Goal: Browse casually

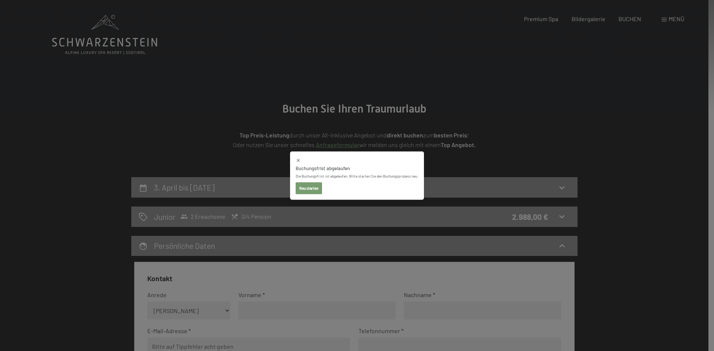
click at [154, 90] on div "Buchungsfrist abgelaufen Die Buchungsfrist ist abgelaufen. Bitte starten Sie de…" at bounding box center [357, 175] width 714 height 351
select select "[DATE]"
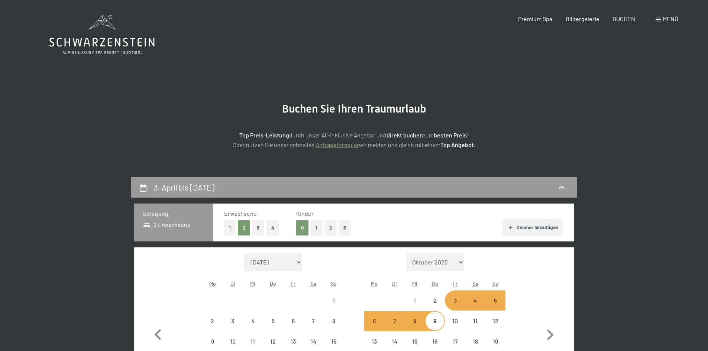
select select "[DATE]"
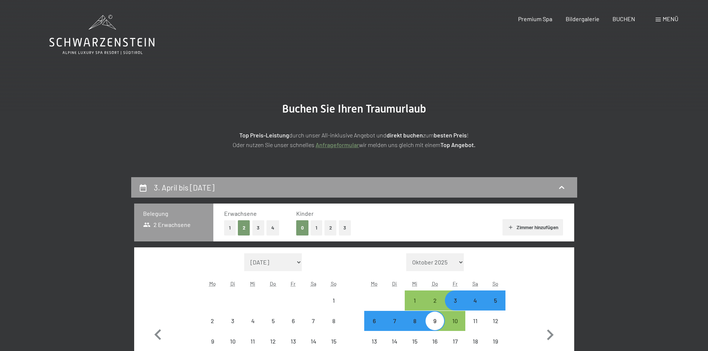
select select "[DATE]"
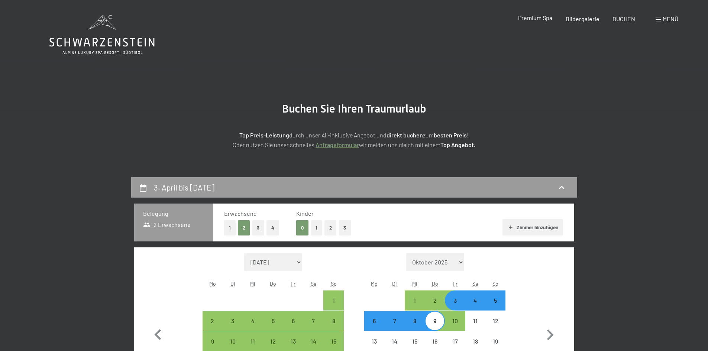
click at [534, 19] on span "Premium Spa" at bounding box center [535, 17] width 34 height 7
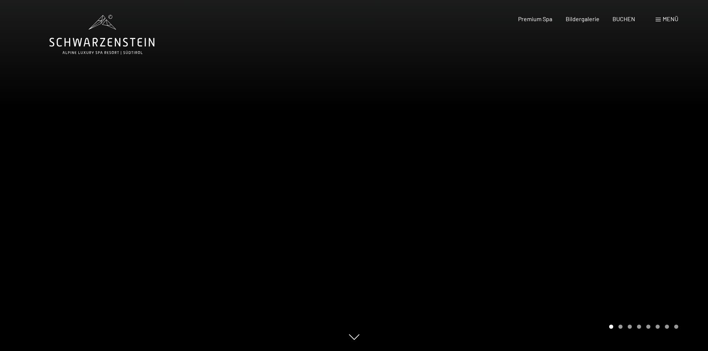
click at [512, 166] on div at bounding box center [531, 175] width 354 height 351
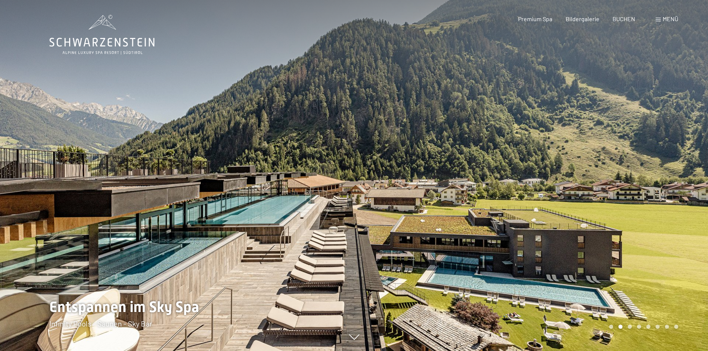
click at [512, 166] on div at bounding box center [531, 175] width 354 height 351
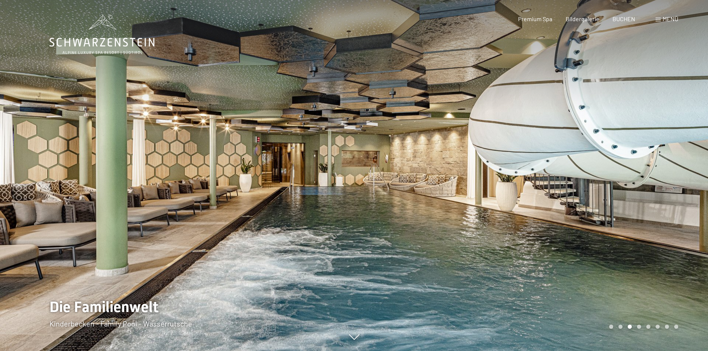
click at [514, 166] on div at bounding box center [531, 175] width 354 height 351
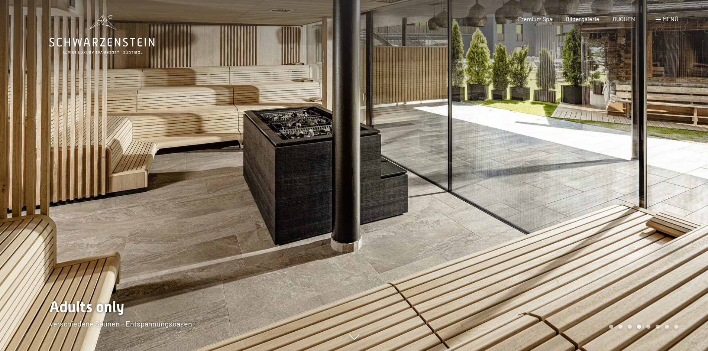
click at [514, 166] on div at bounding box center [531, 175] width 354 height 351
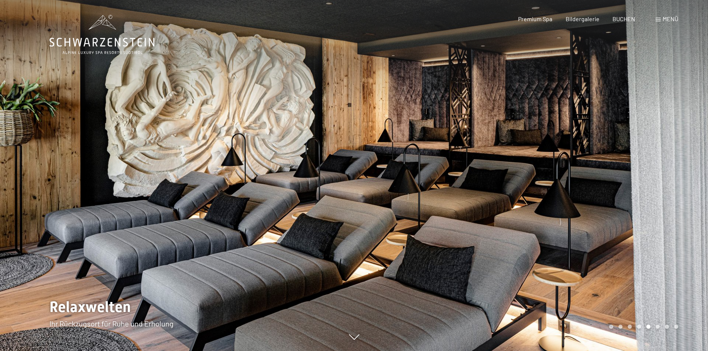
click at [514, 166] on div at bounding box center [531, 175] width 354 height 351
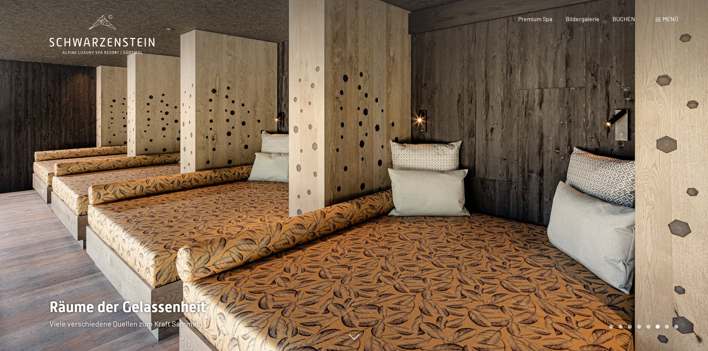
click at [514, 166] on div at bounding box center [531, 175] width 354 height 351
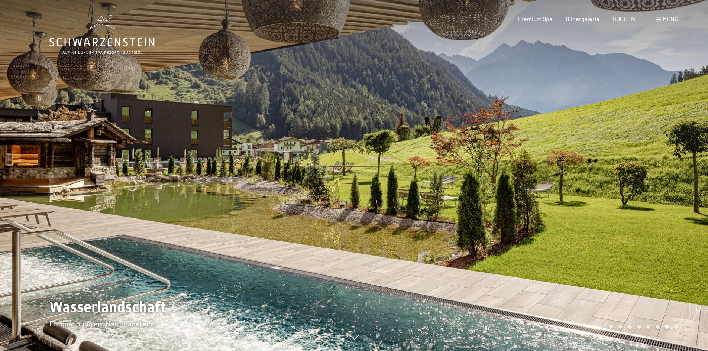
click at [514, 166] on div at bounding box center [531, 175] width 354 height 351
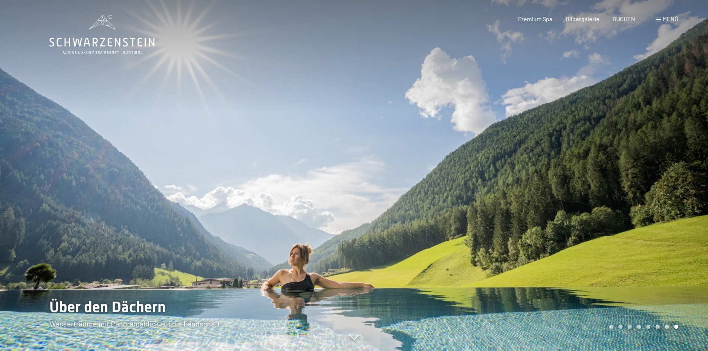
click at [514, 166] on div at bounding box center [531, 175] width 354 height 351
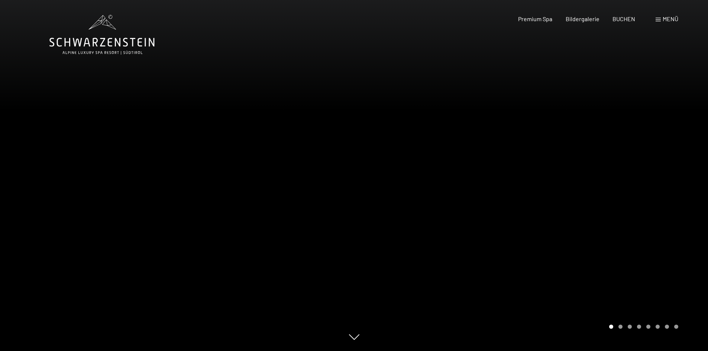
click at [514, 166] on div at bounding box center [531, 175] width 354 height 351
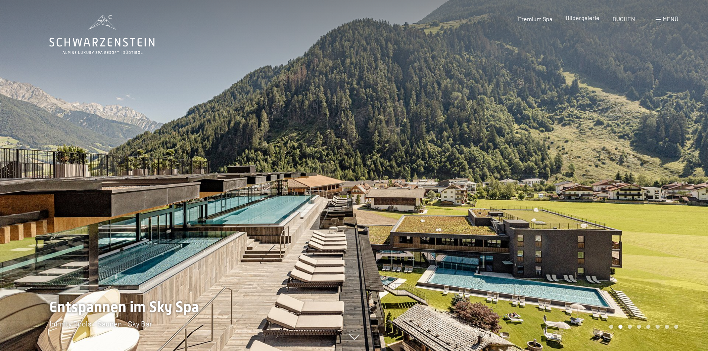
click at [590, 22] on div "Bildergalerie" at bounding box center [583, 18] width 34 height 8
click at [590, 19] on span "Bildergalerie" at bounding box center [583, 17] width 34 height 7
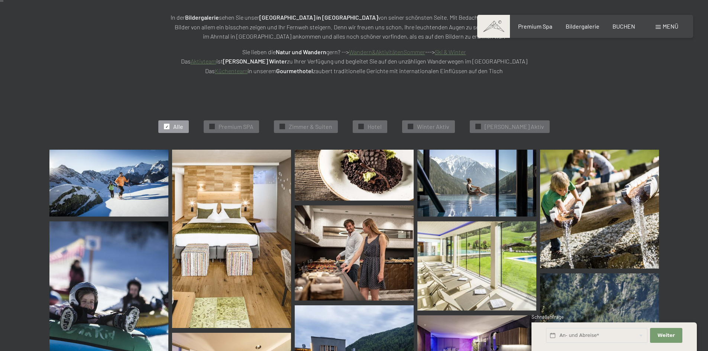
scroll to position [149, 0]
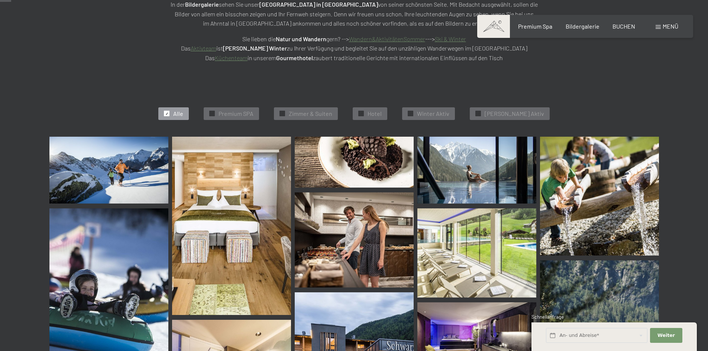
click at [353, 213] on img at bounding box center [354, 240] width 119 height 95
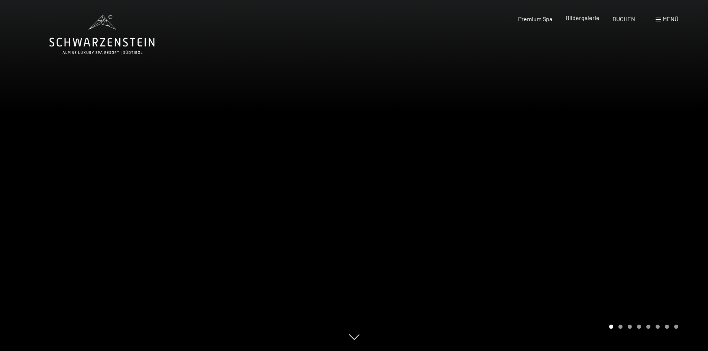
click at [588, 20] on span "Bildergalerie" at bounding box center [583, 17] width 34 height 7
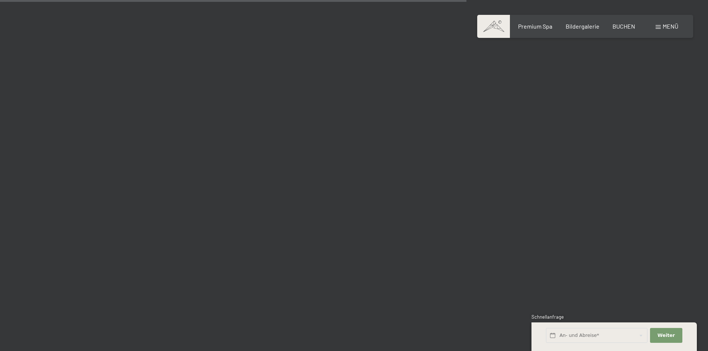
scroll to position [6169, 0]
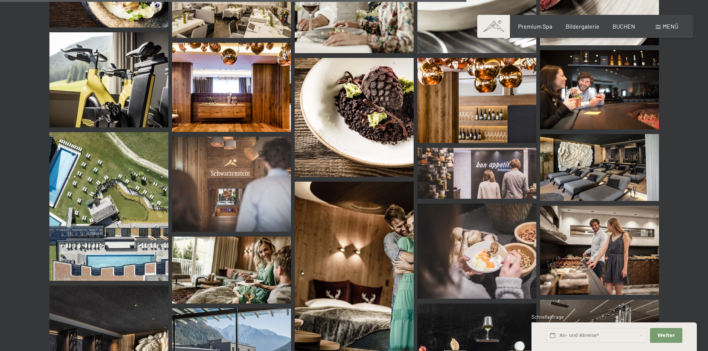
click at [501, 29] on span at bounding box center [493, 26] width 33 height 23
